Goal: Task Accomplishment & Management: Complete application form

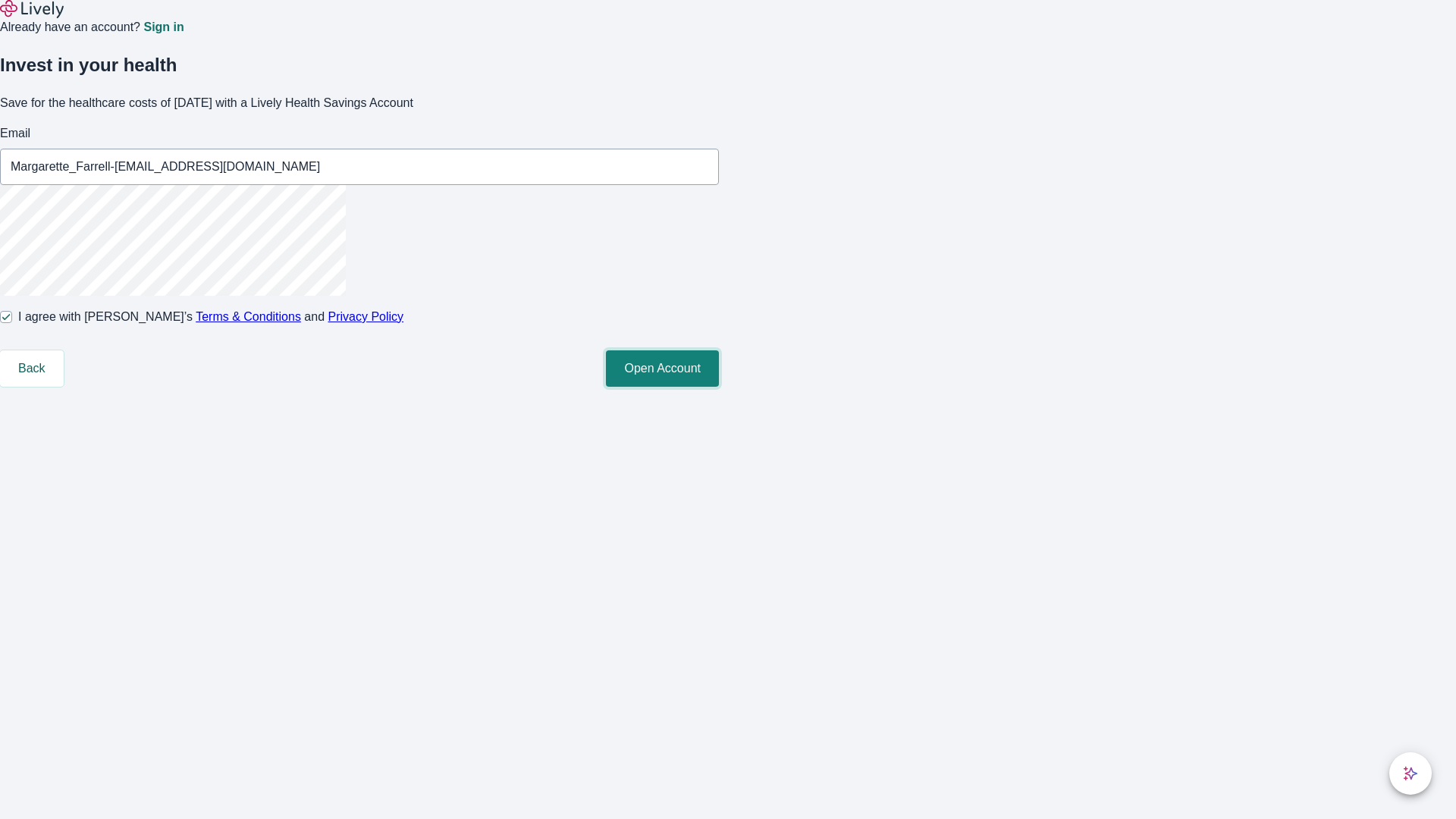
click at [719, 386] on button "Open Account" at bounding box center [662, 369] width 113 height 37
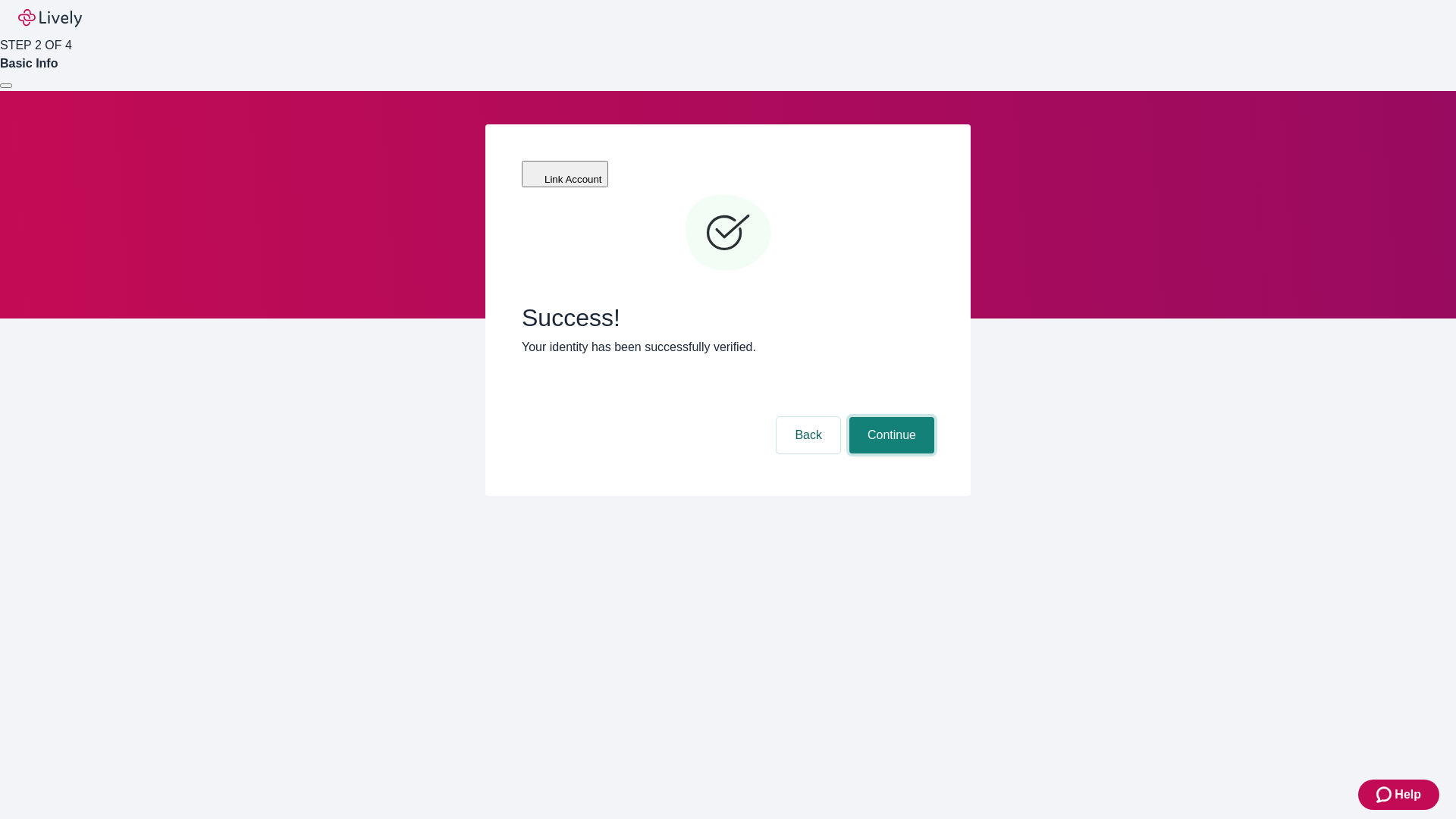
click at [889, 417] on button "Continue" at bounding box center [891, 435] width 85 height 37
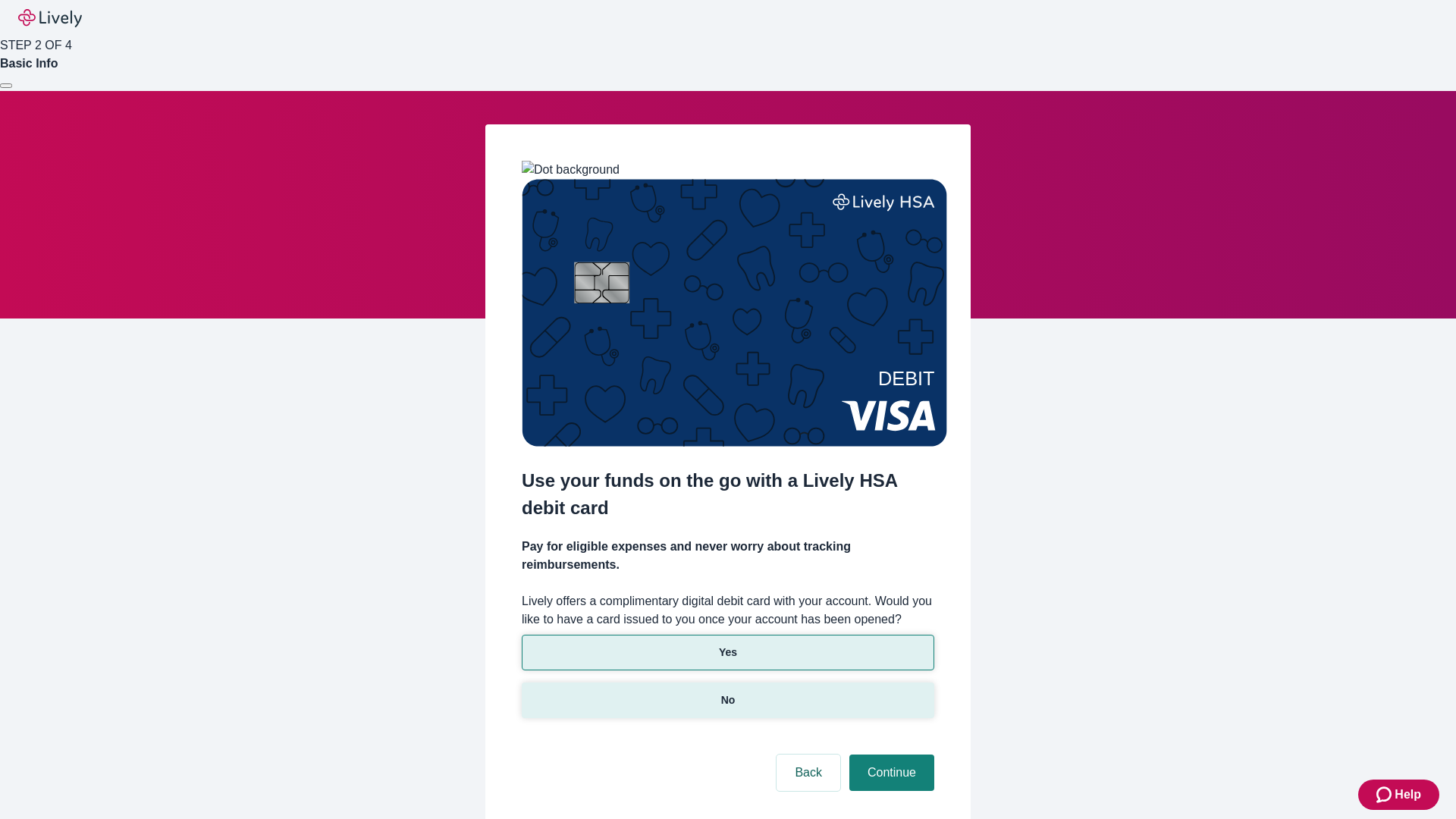
click at [728, 693] on p "No" at bounding box center [728, 700] width 15 height 16
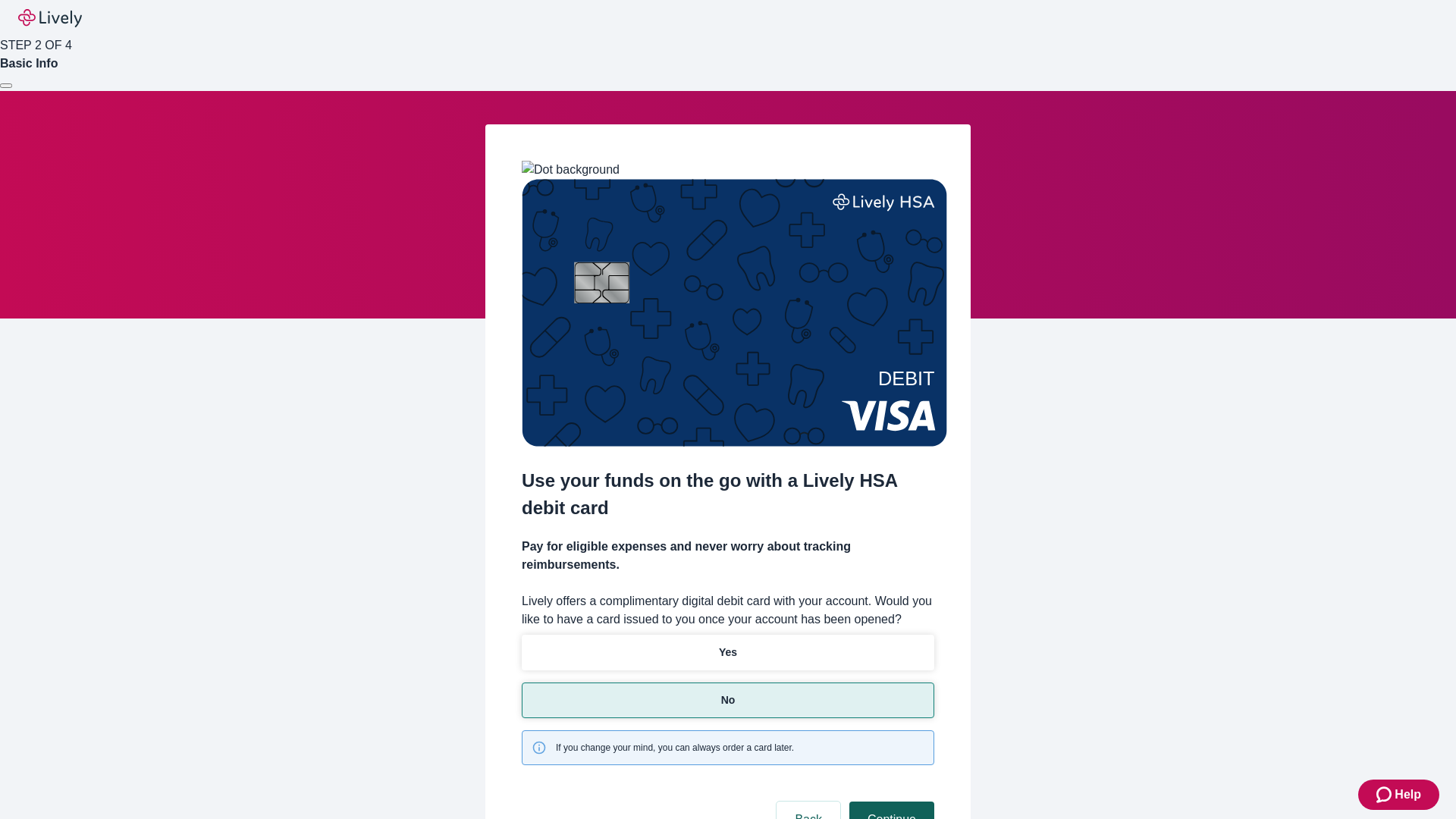
click at [889, 802] on button "Continue" at bounding box center [891, 820] width 85 height 37
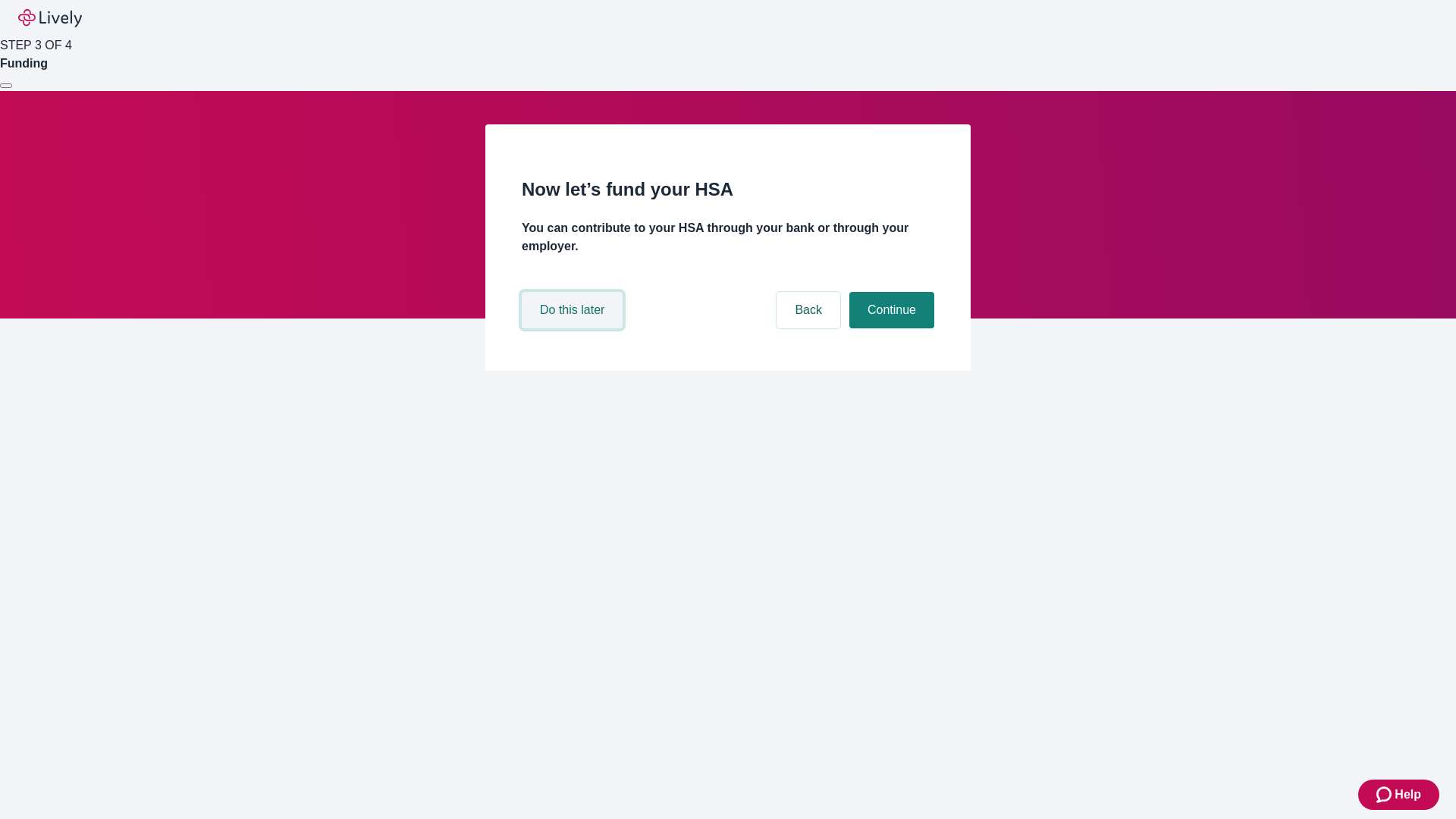
click at [574, 329] on button "Do this later" at bounding box center [572, 310] width 101 height 37
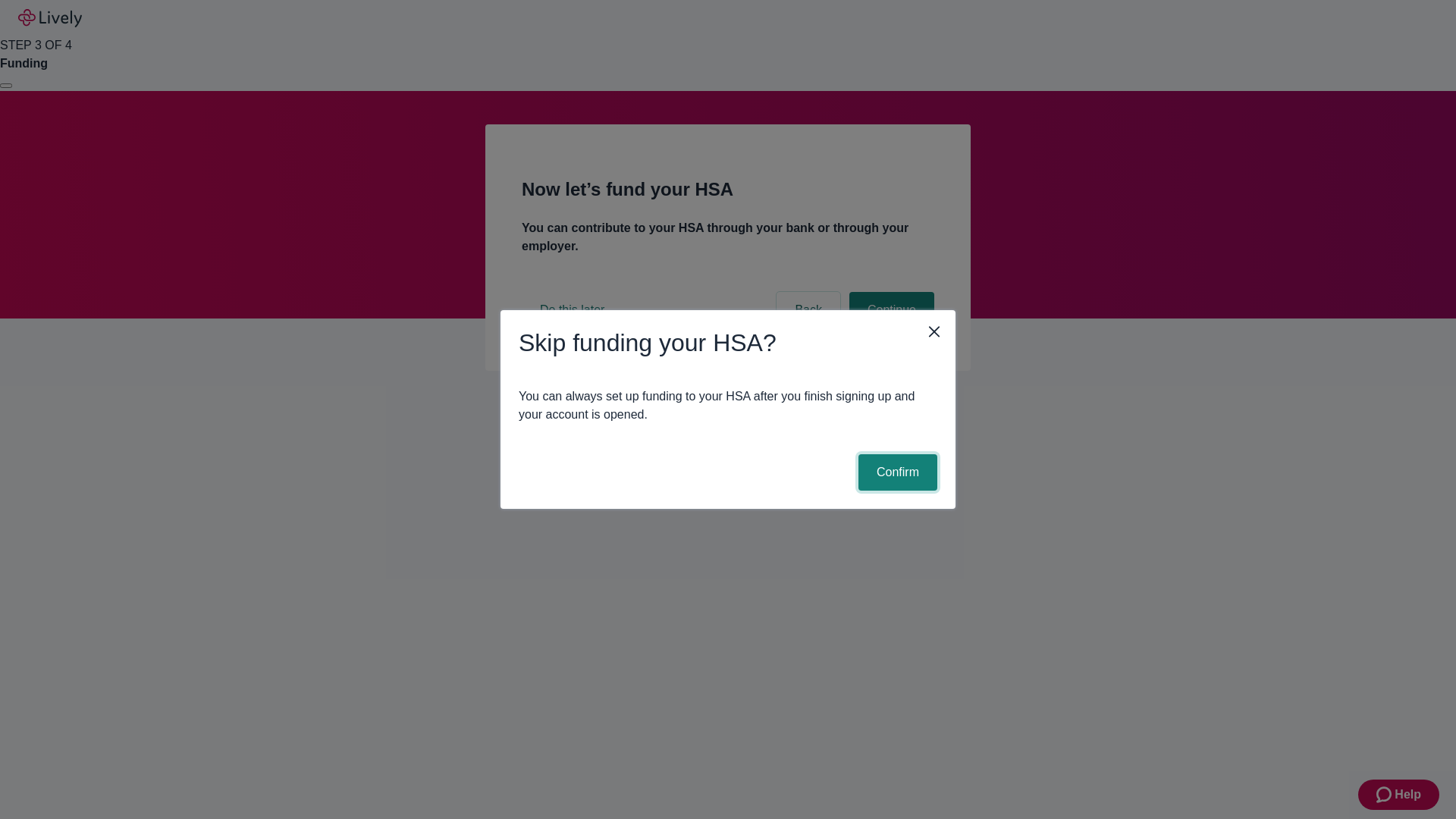
click at [896, 473] on button "Confirm" at bounding box center [898, 473] width 79 height 37
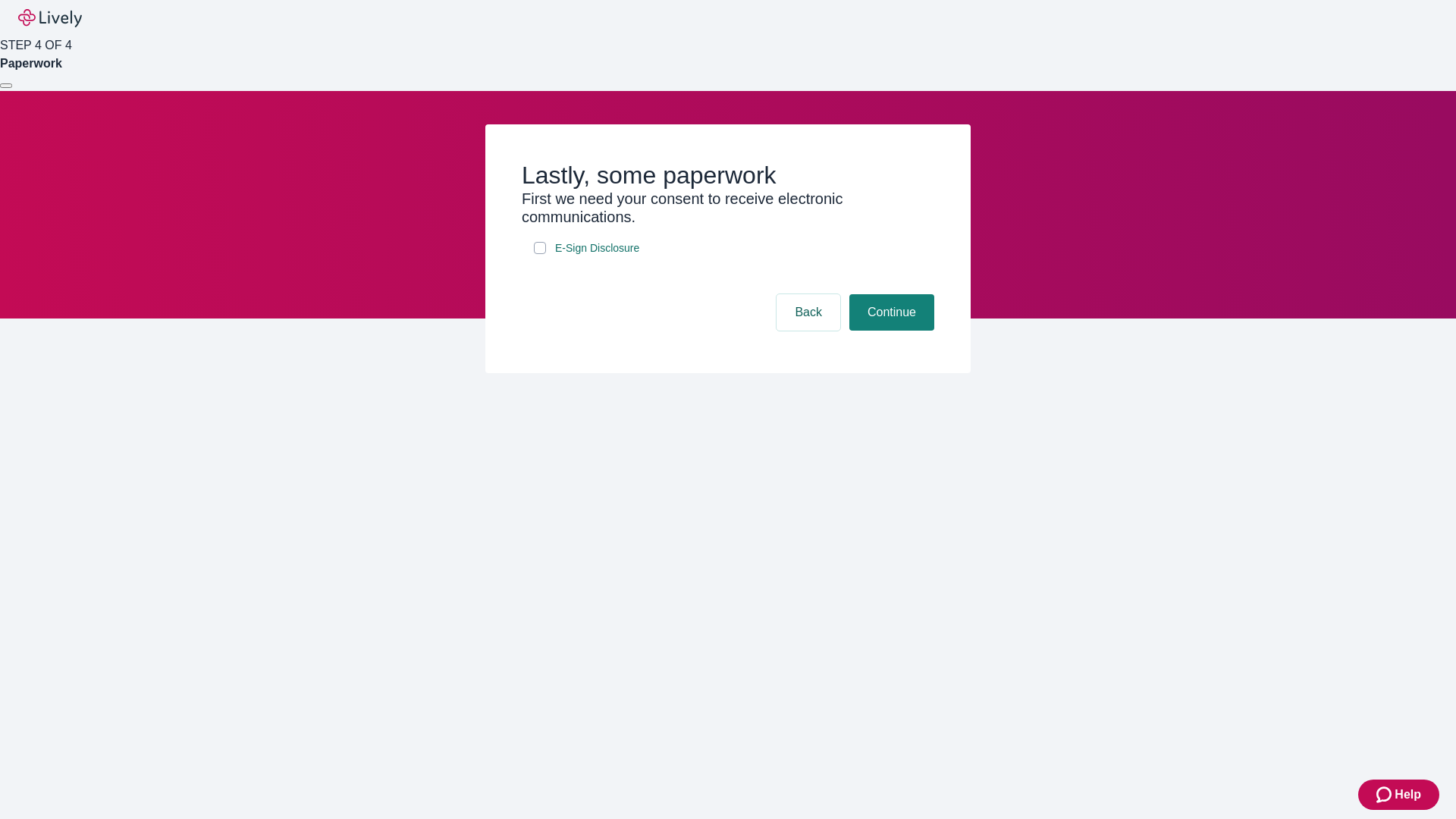
click at [540, 254] on input "E-Sign Disclosure" at bounding box center [539, 248] width 12 height 12
checkbox input "true"
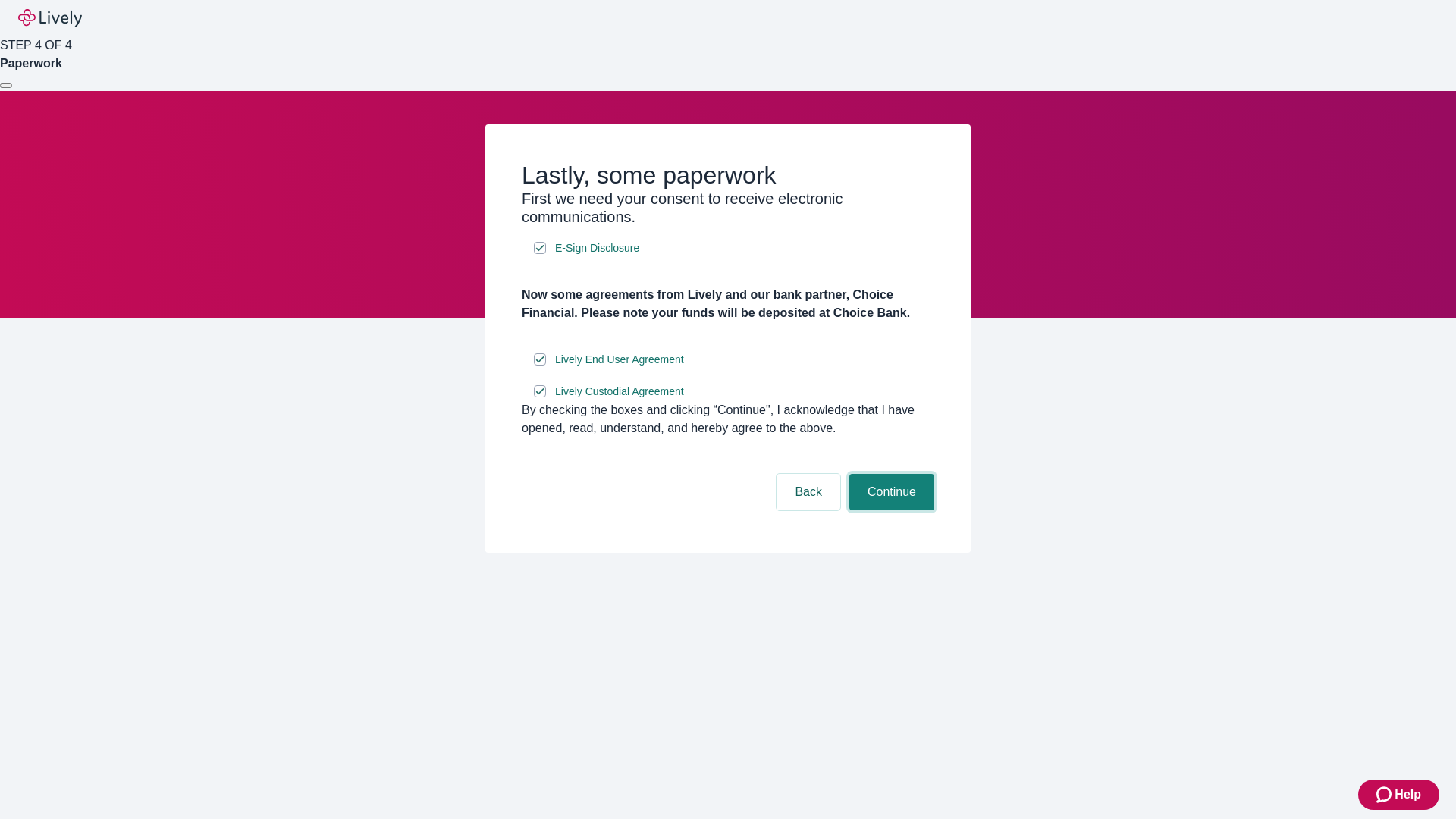
click at [889, 511] on button "Continue" at bounding box center [891, 492] width 85 height 37
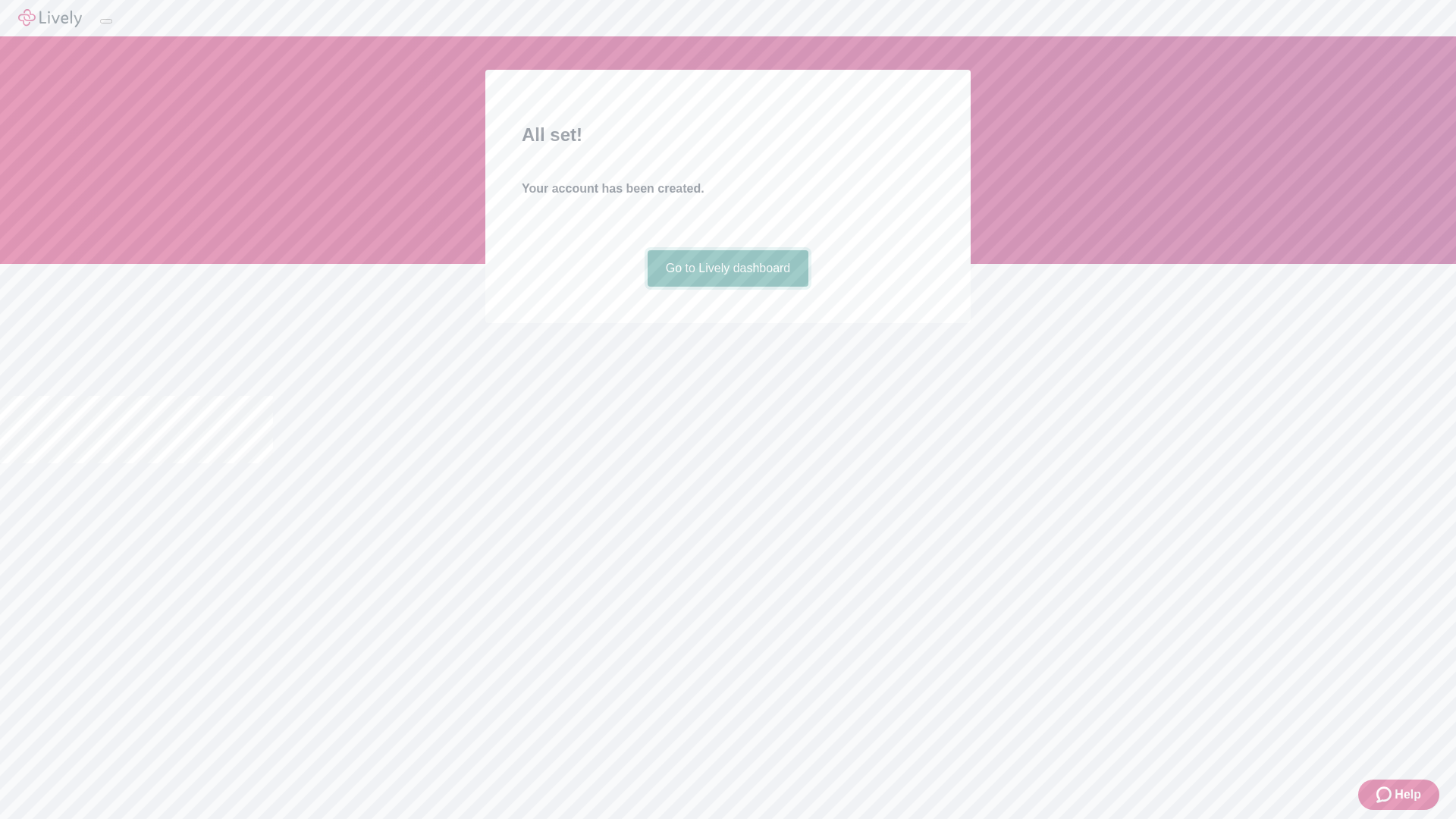
click at [728, 287] on link "Go to Lively dashboard" at bounding box center [728, 269] width 162 height 37
